Goal: Communication & Community: Answer question/provide support

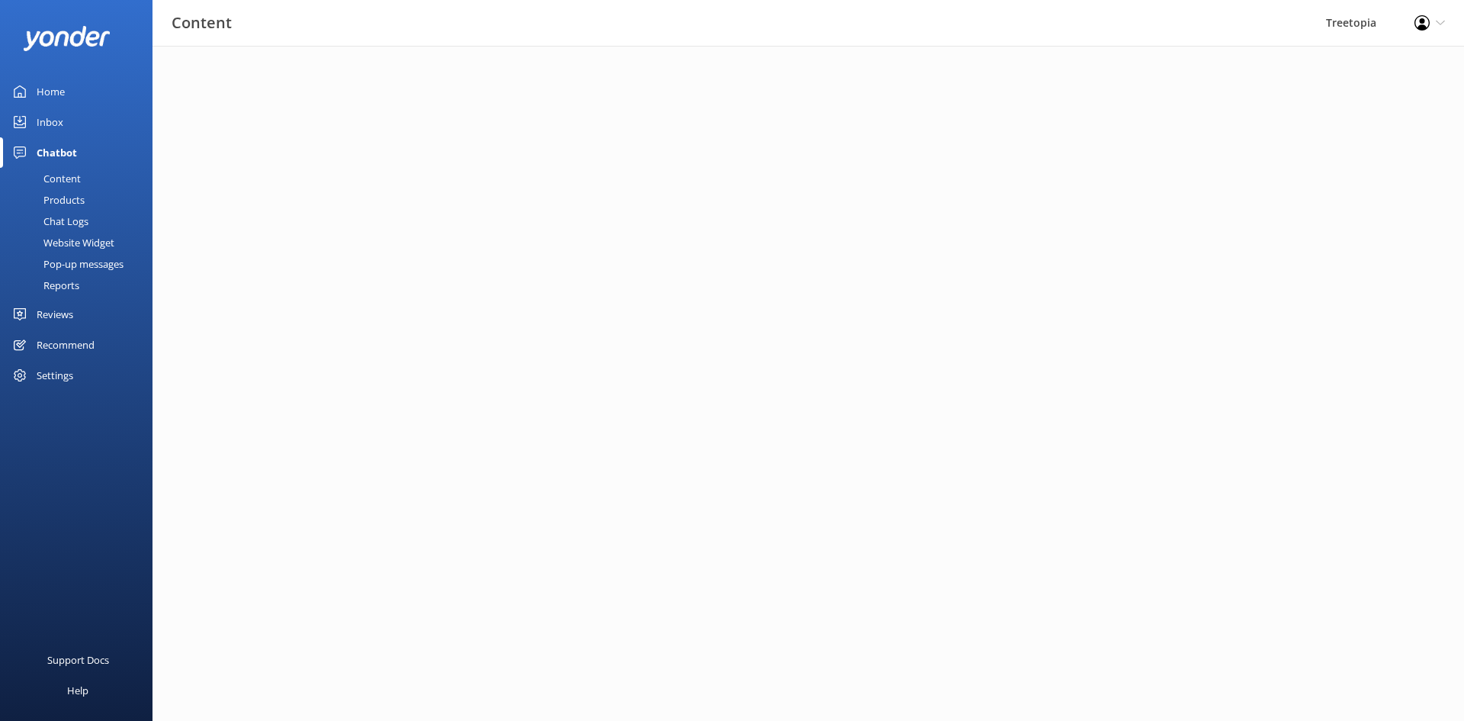
click at [61, 97] on div "Home" at bounding box center [51, 91] width 28 height 31
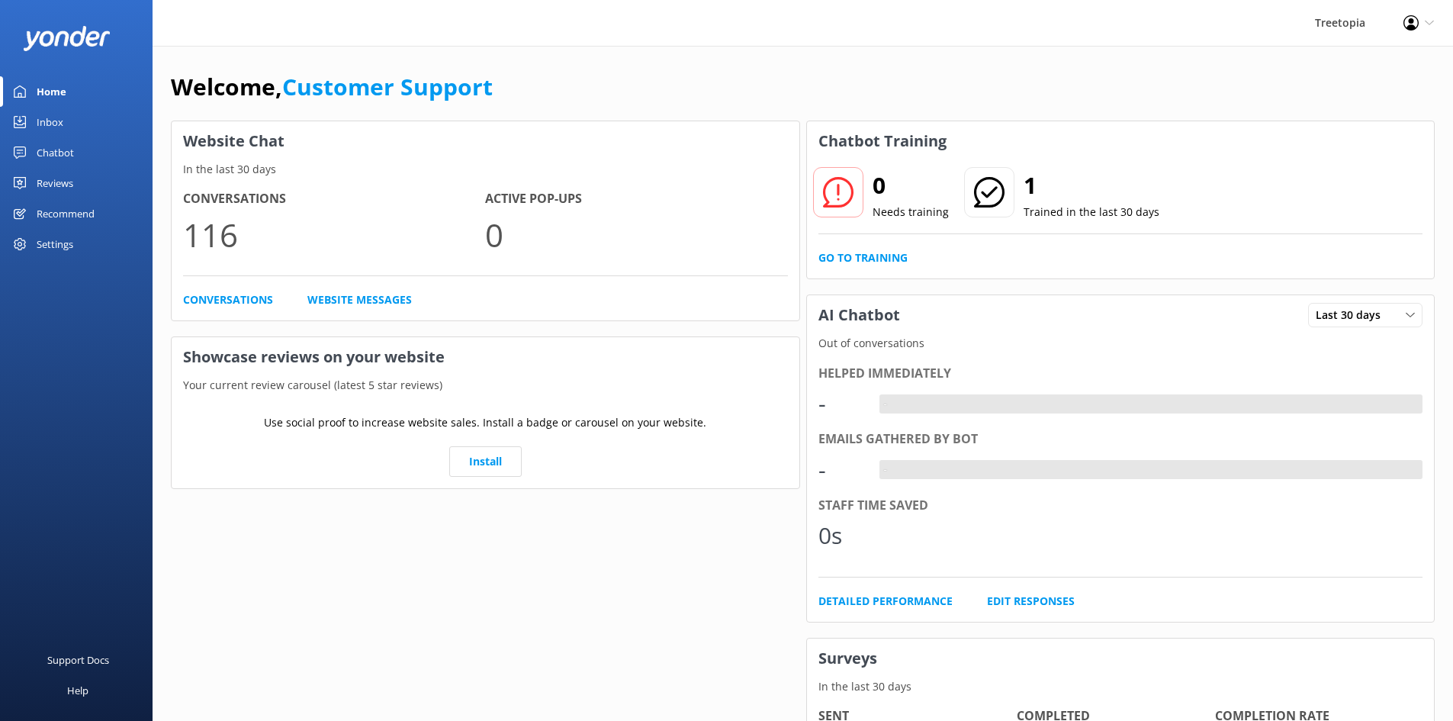
click at [56, 117] on div "Inbox" at bounding box center [50, 122] width 27 height 31
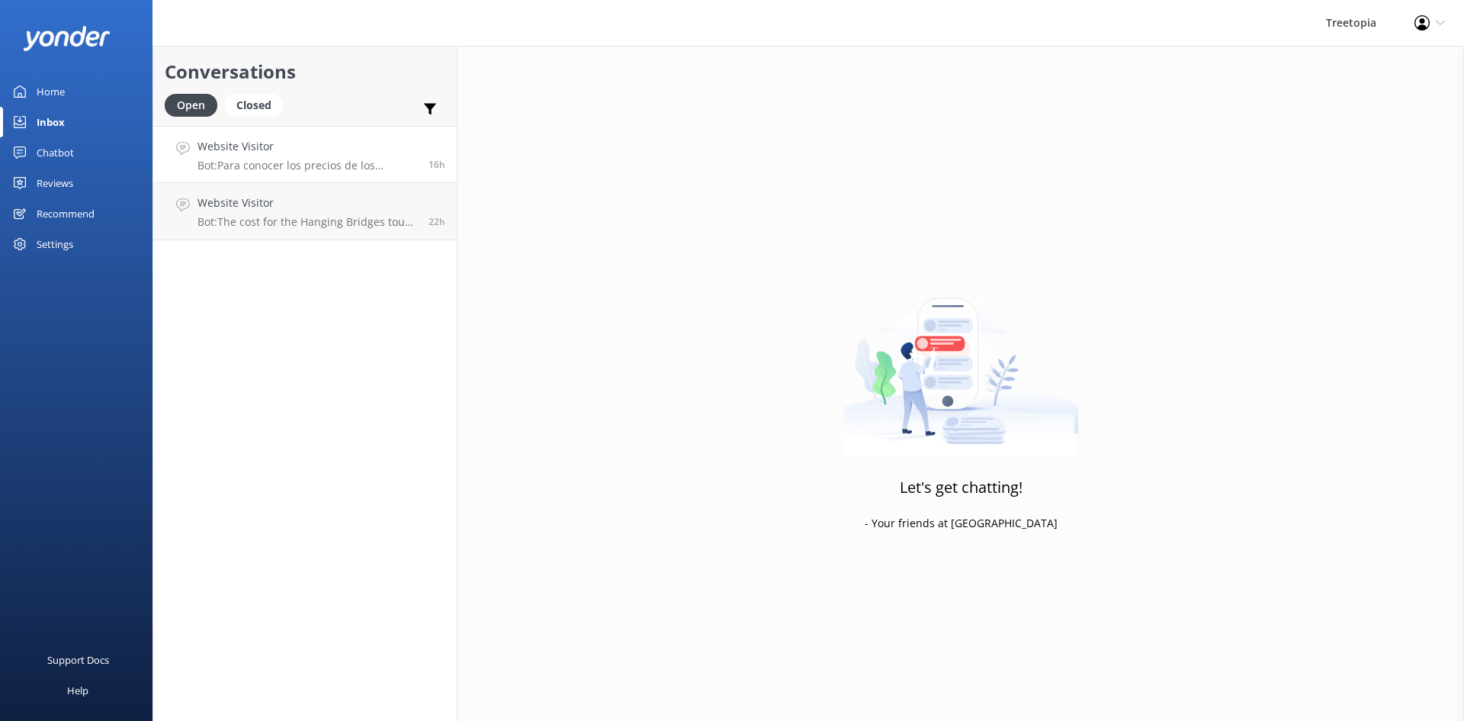
click at [322, 157] on div "Website Visitor Bot: Para conocer los precios de los paquetes y realizar una re…" at bounding box center [308, 154] width 220 height 33
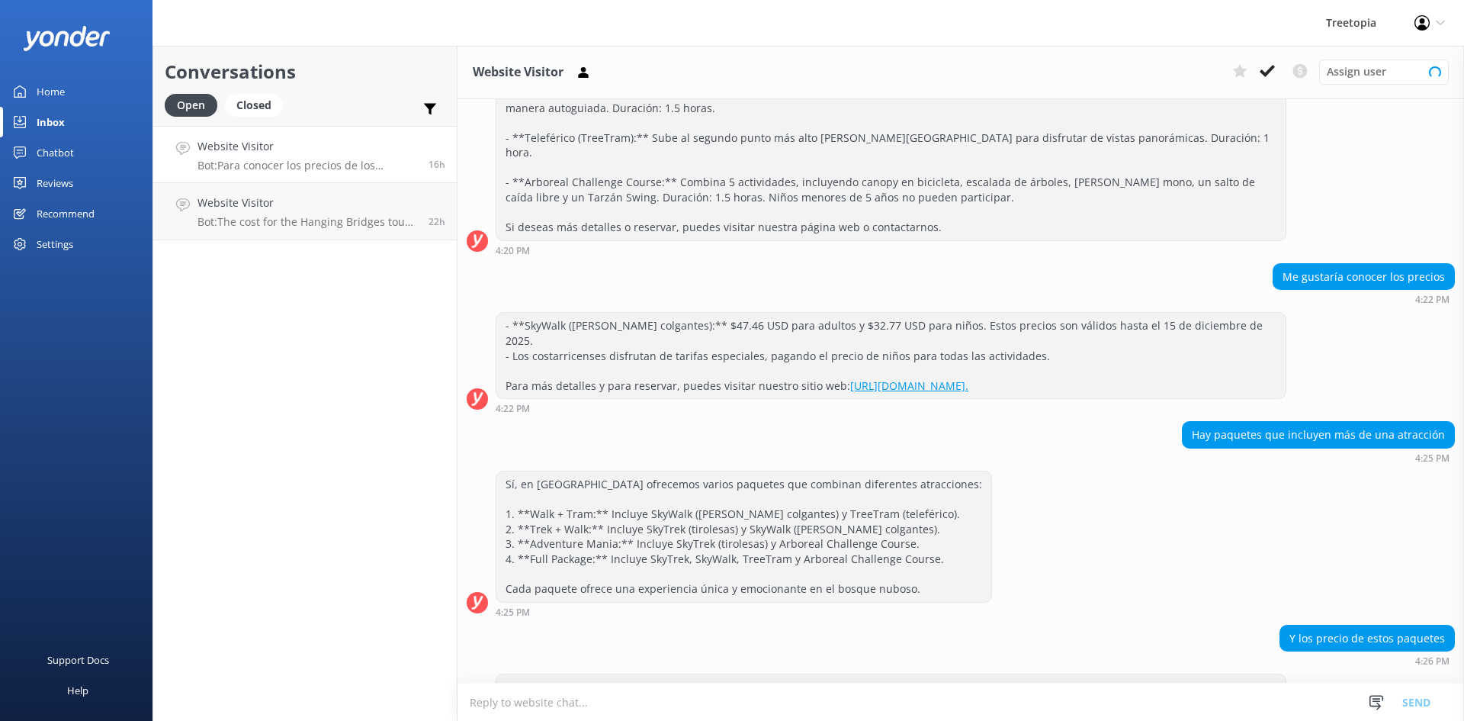
scroll to position [382, 0]
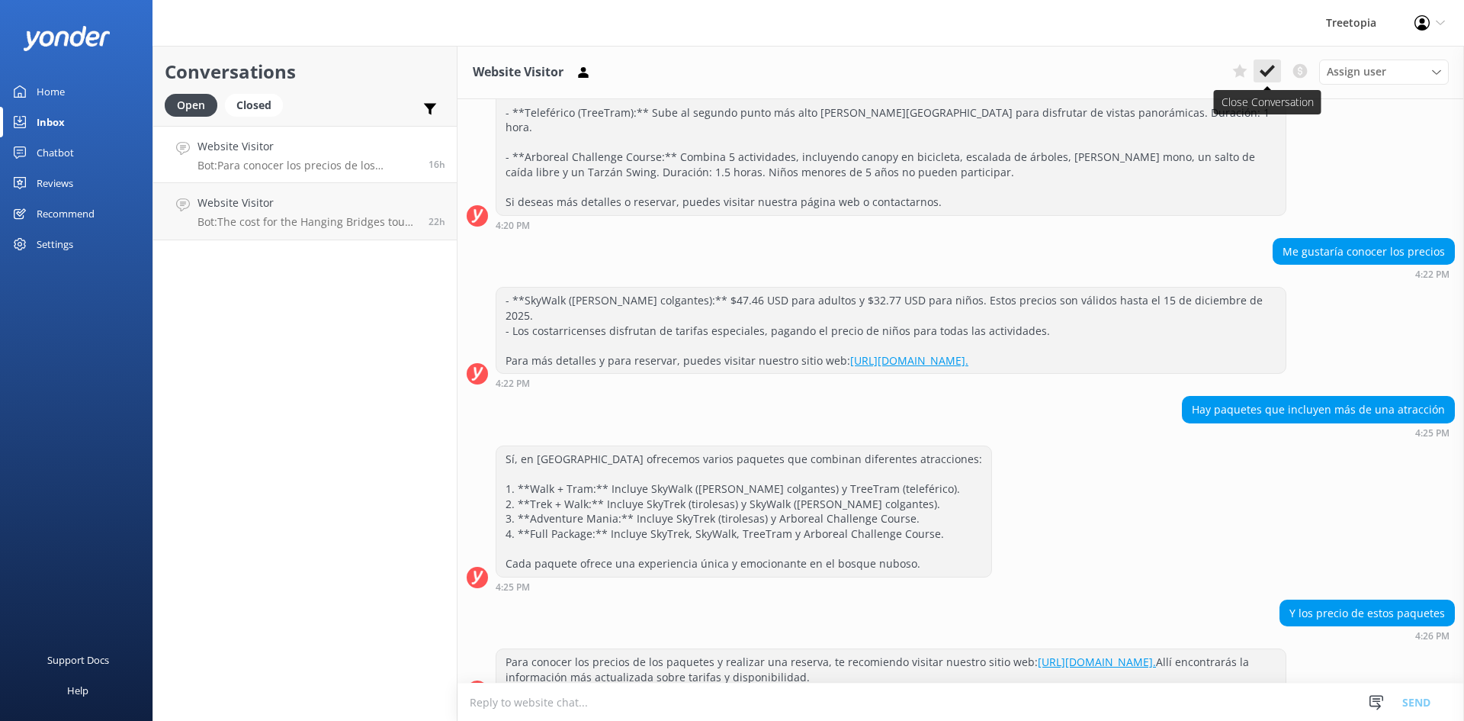
click at [1272, 72] on icon at bounding box center [1267, 70] width 15 height 15
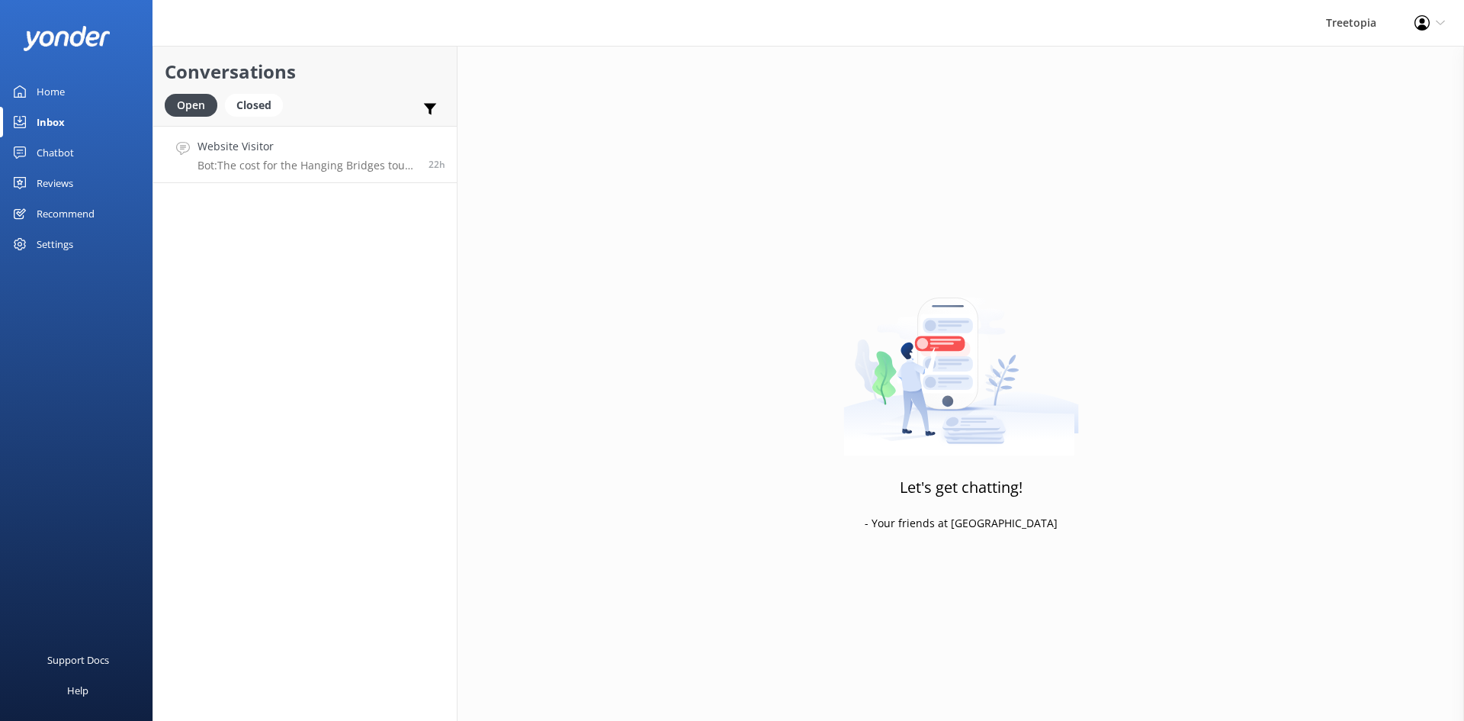
click at [267, 169] on p "Bot: The cost for the Hanging Bridges tour is $61.02 for adults on a guided tou…" at bounding box center [308, 166] width 220 height 14
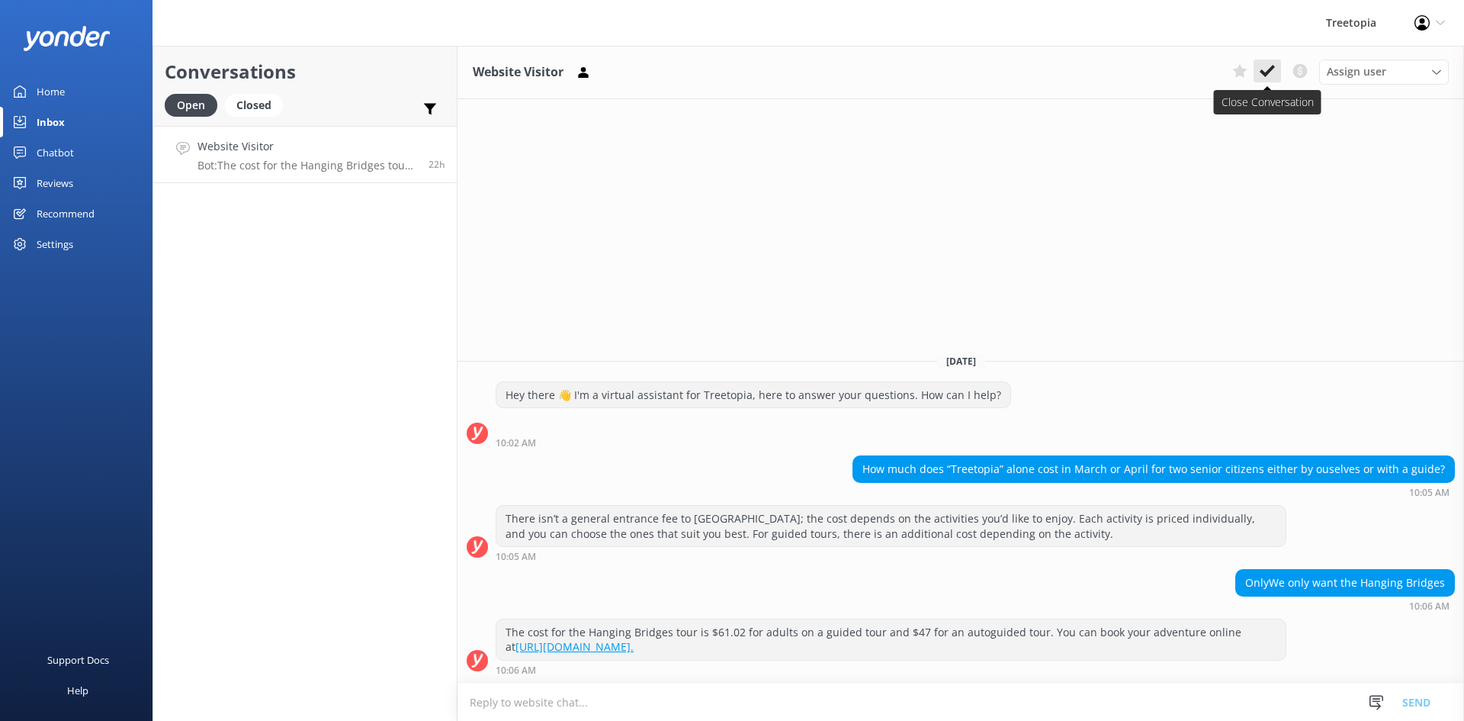
click at [1270, 71] on use at bounding box center [1267, 71] width 15 height 12
